Goal: Share content: Share content

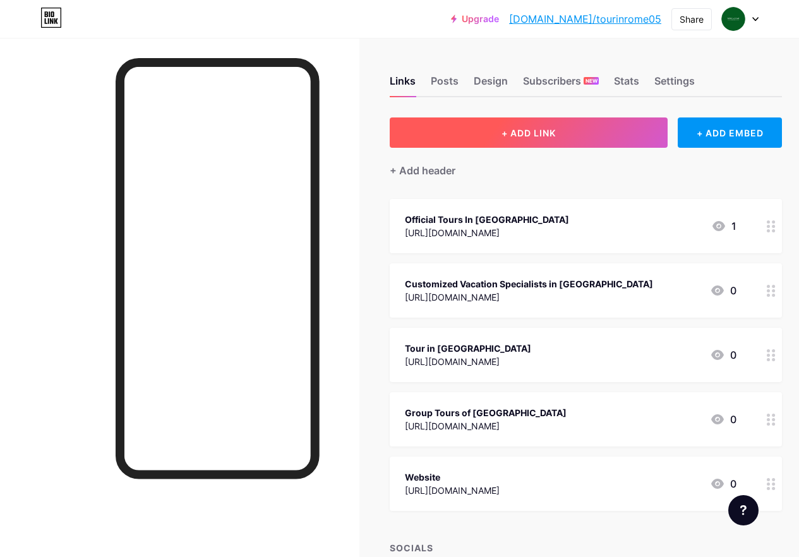
click at [575, 122] on button "+ ADD LINK" at bounding box center [529, 132] width 278 height 30
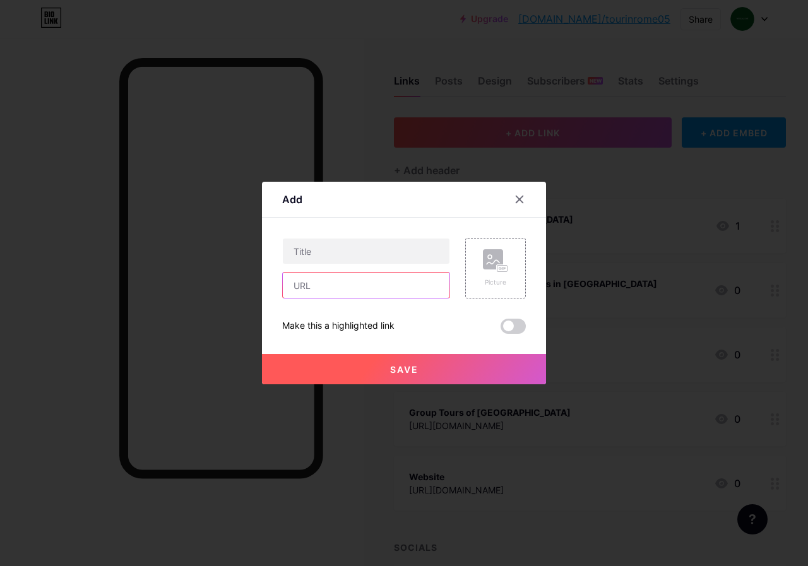
click at [326, 287] on input "text" at bounding box center [366, 285] width 167 height 25
paste input "[URL][DOMAIN_NAME]"
type input "[URL][DOMAIN_NAME]"
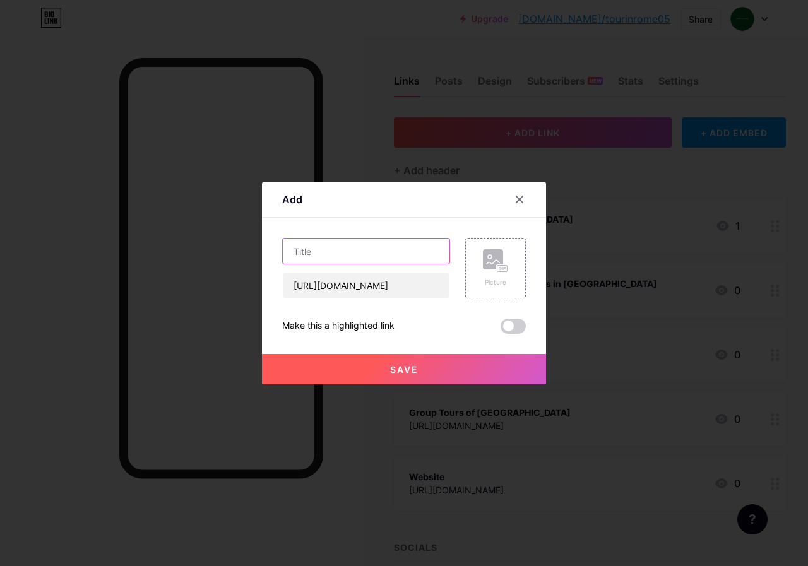
scroll to position [0, 0]
click at [323, 250] on input "text" at bounding box center [366, 251] width 167 height 25
paste input "Explore Rome’s Glory with Official Tours in [GEOGRAPHIC_DATA]"
type input "Explore Rome’s Glory with Official Tours in [GEOGRAPHIC_DATA]"
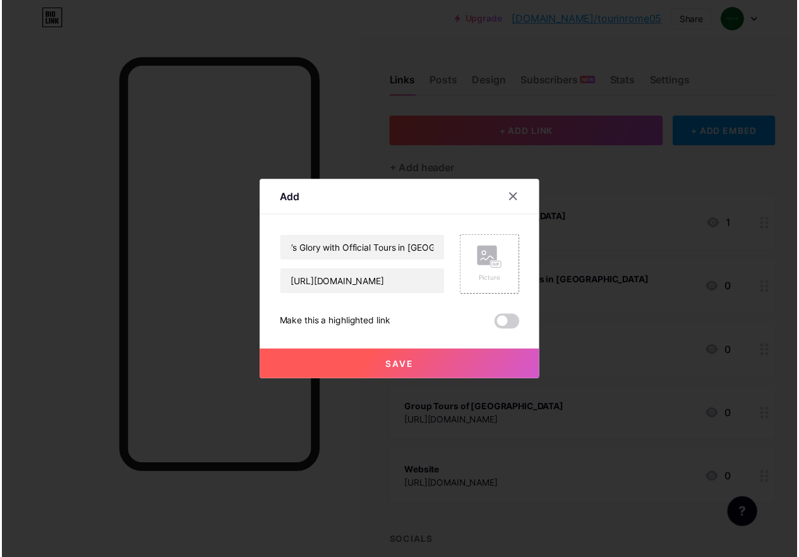
scroll to position [0, 0]
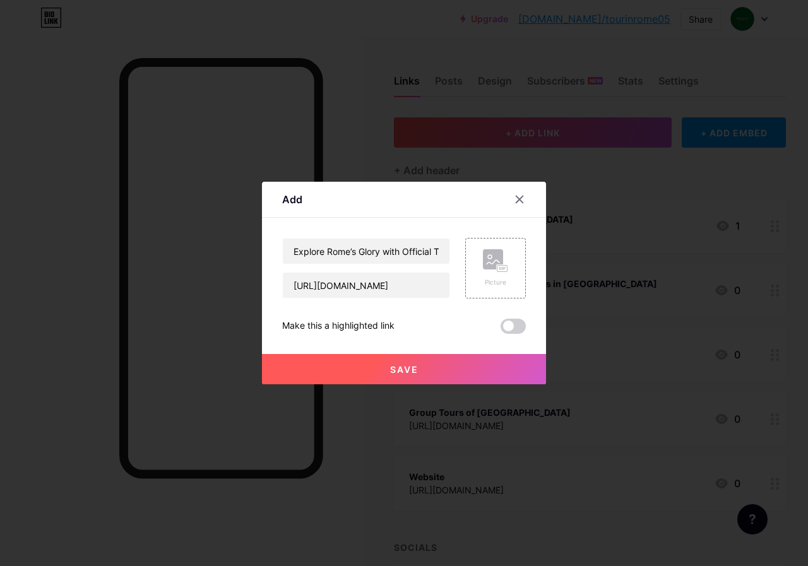
click at [412, 367] on span "Save" at bounding box center [404, 369] width 28 height 11
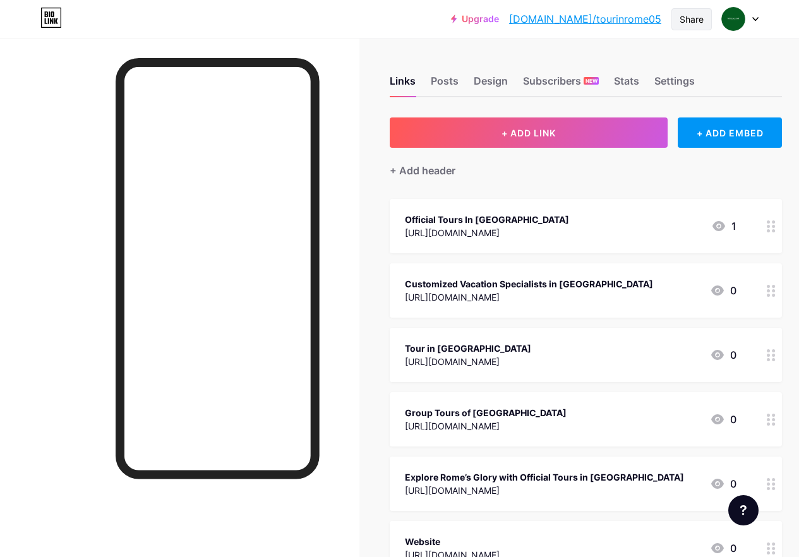
click at [701, 17] on div "Share" at bounding box center [691, 19] width 24 height 13
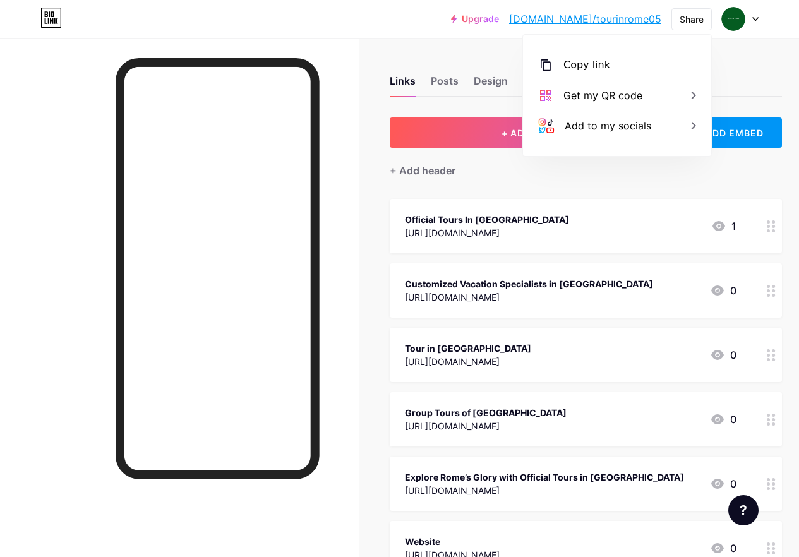
drag, startPoint x: 608, startPoint y: 69, endPoint x: 499, endPoint y: 266, distance: 224.4
click at [608, 70] on div "Copy link" at bounding box center [617, 65] width 188 height 30
